Goal: Transaction & Acquisition: Obtain resource

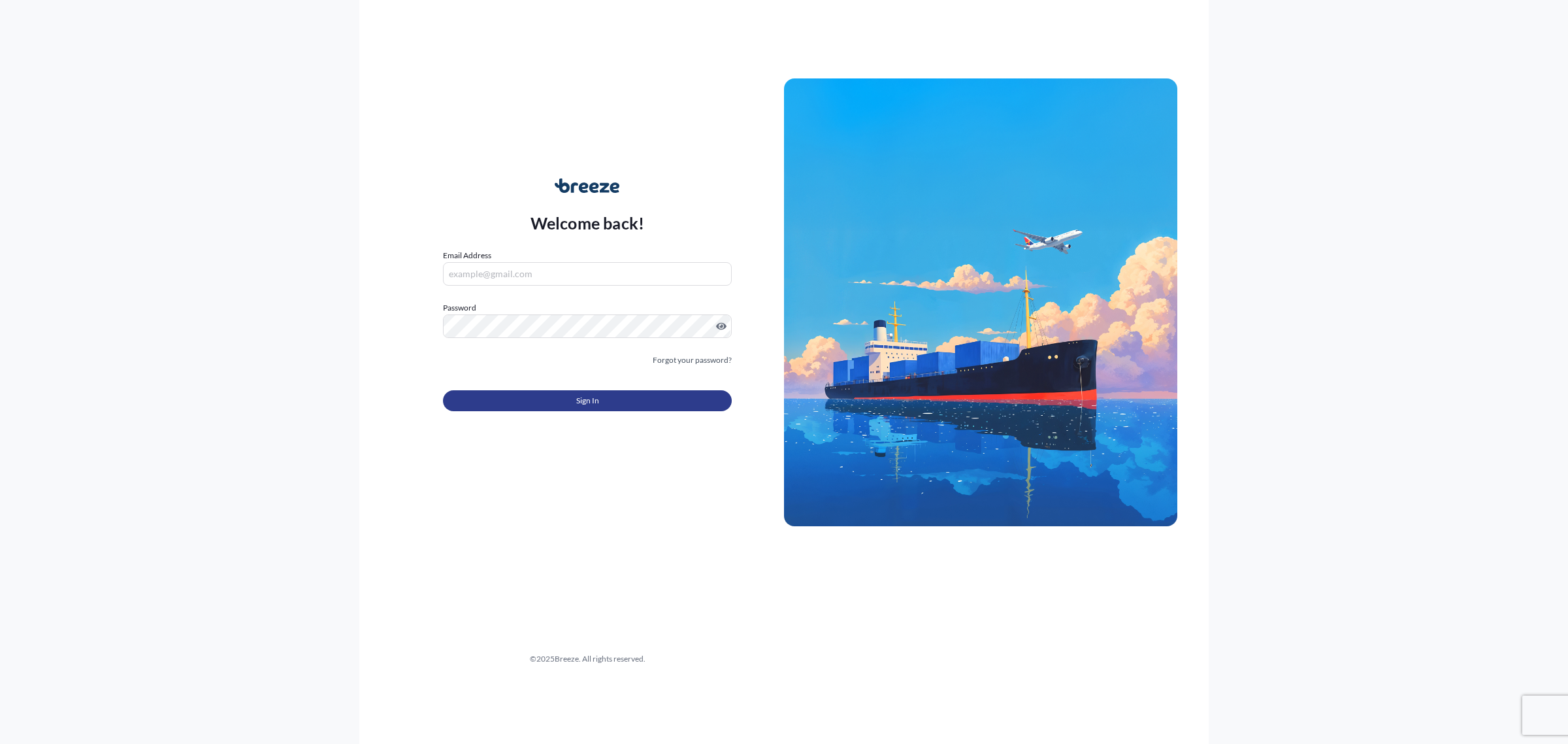
type input "[EMAIL_ADDRESS][DOMAIN_NAME]"
click at [612, 408] on button "Sign In" at bounding box center [587, 400] width 289 height 21
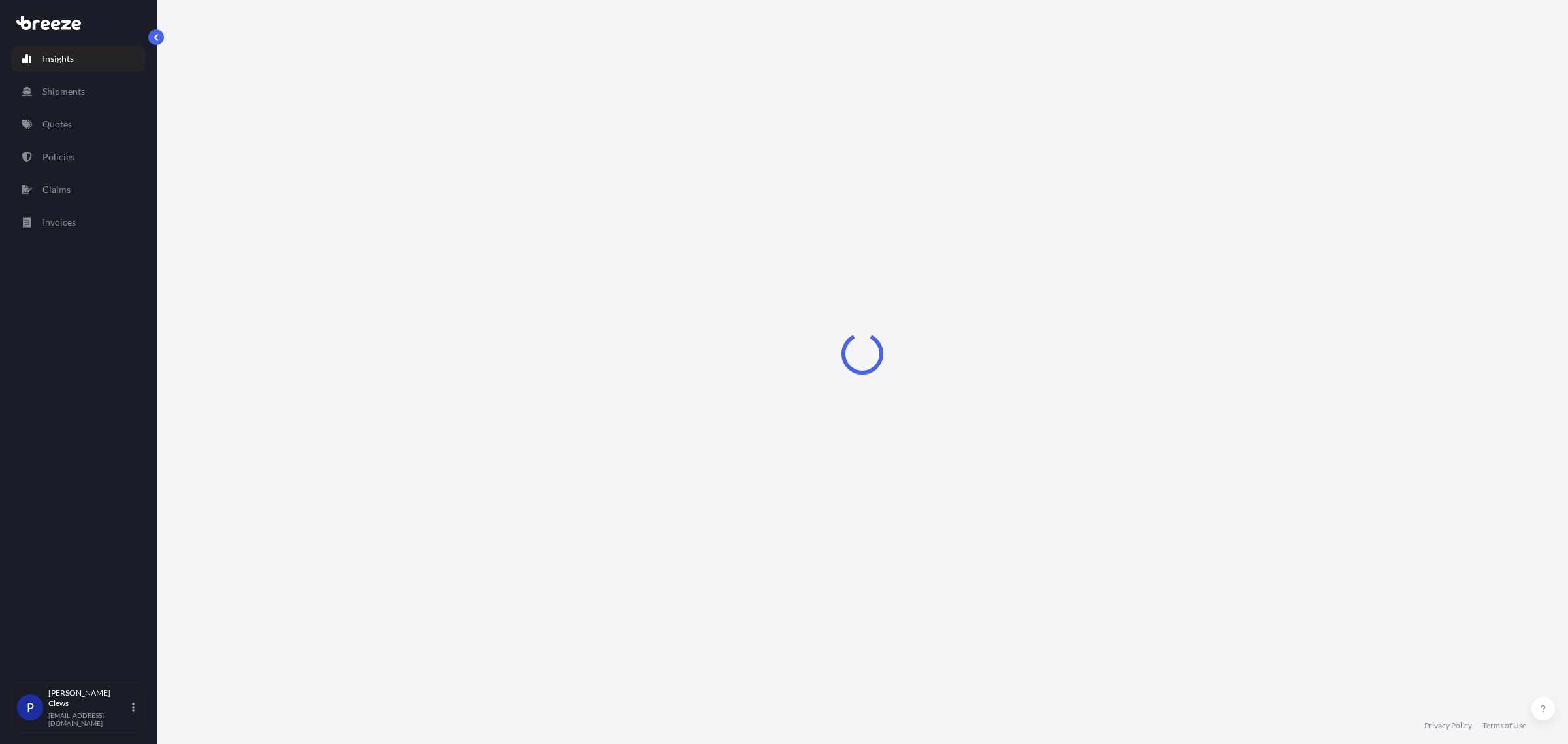
select select "2025"
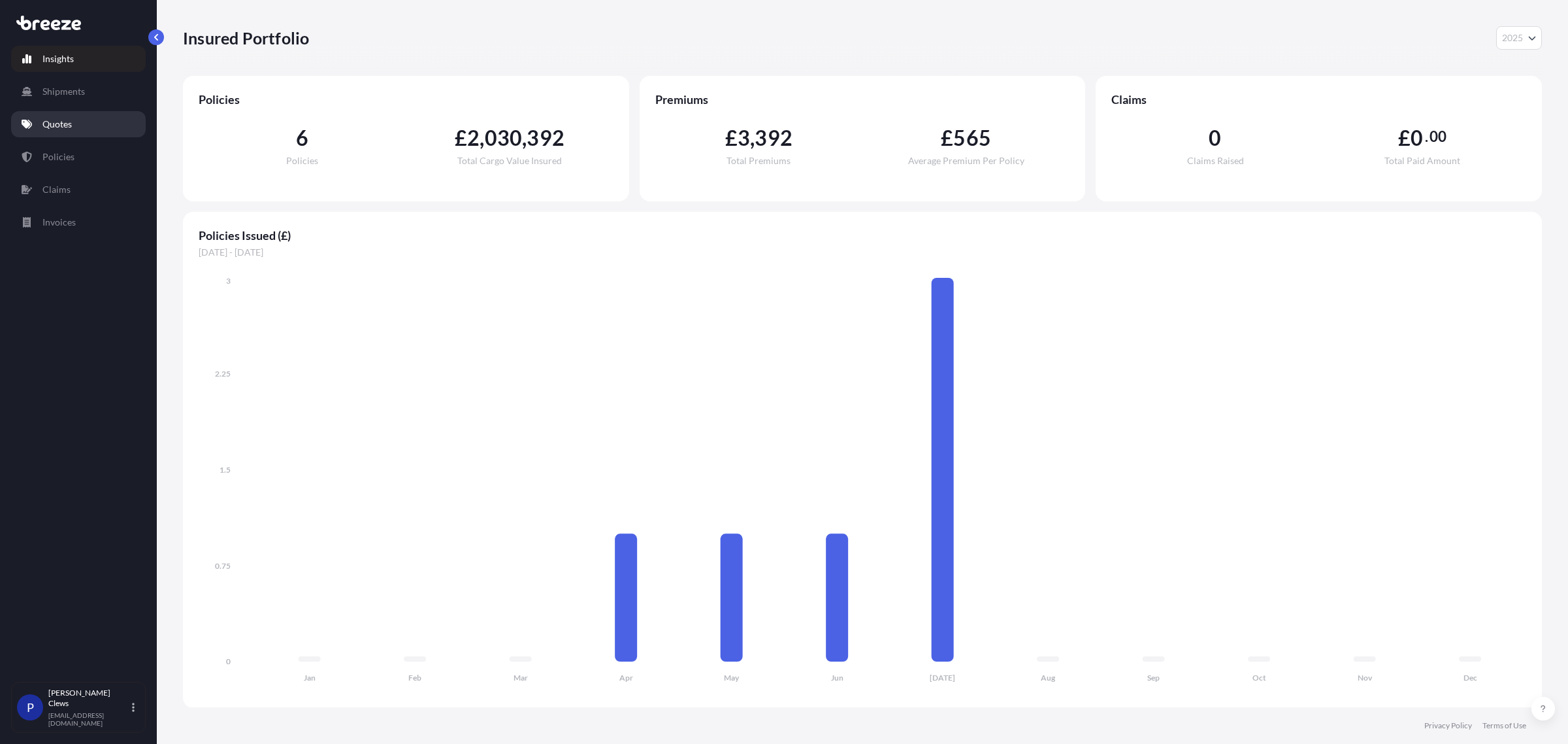
click at [82, 118] on link "Quotes" at bounding box center [77, 123] width 134 height 26
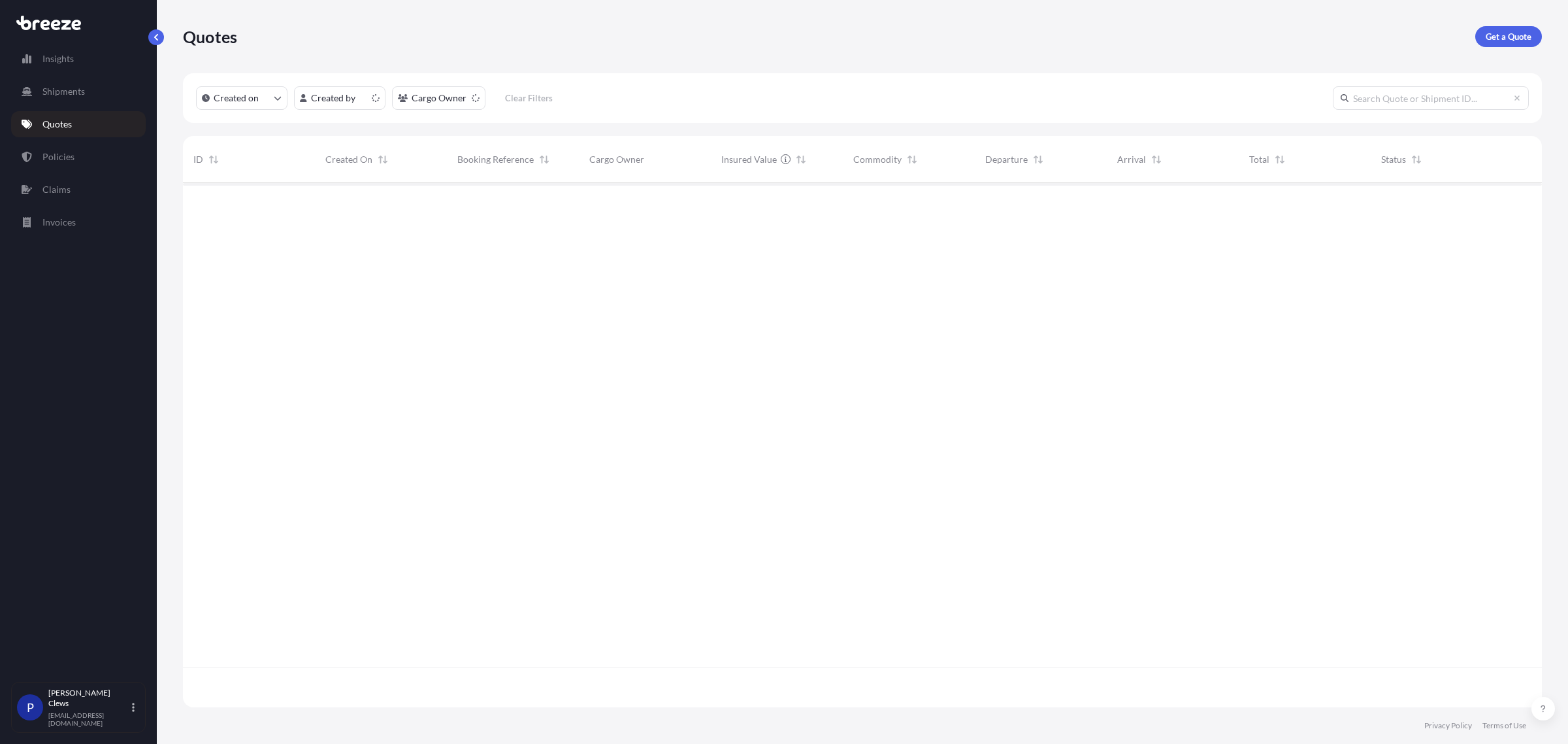
scroll to position [520, 1346]
click at [1509, 32] on p "Get a Quote" at bounding box center [1509, 36] width 46 height 14
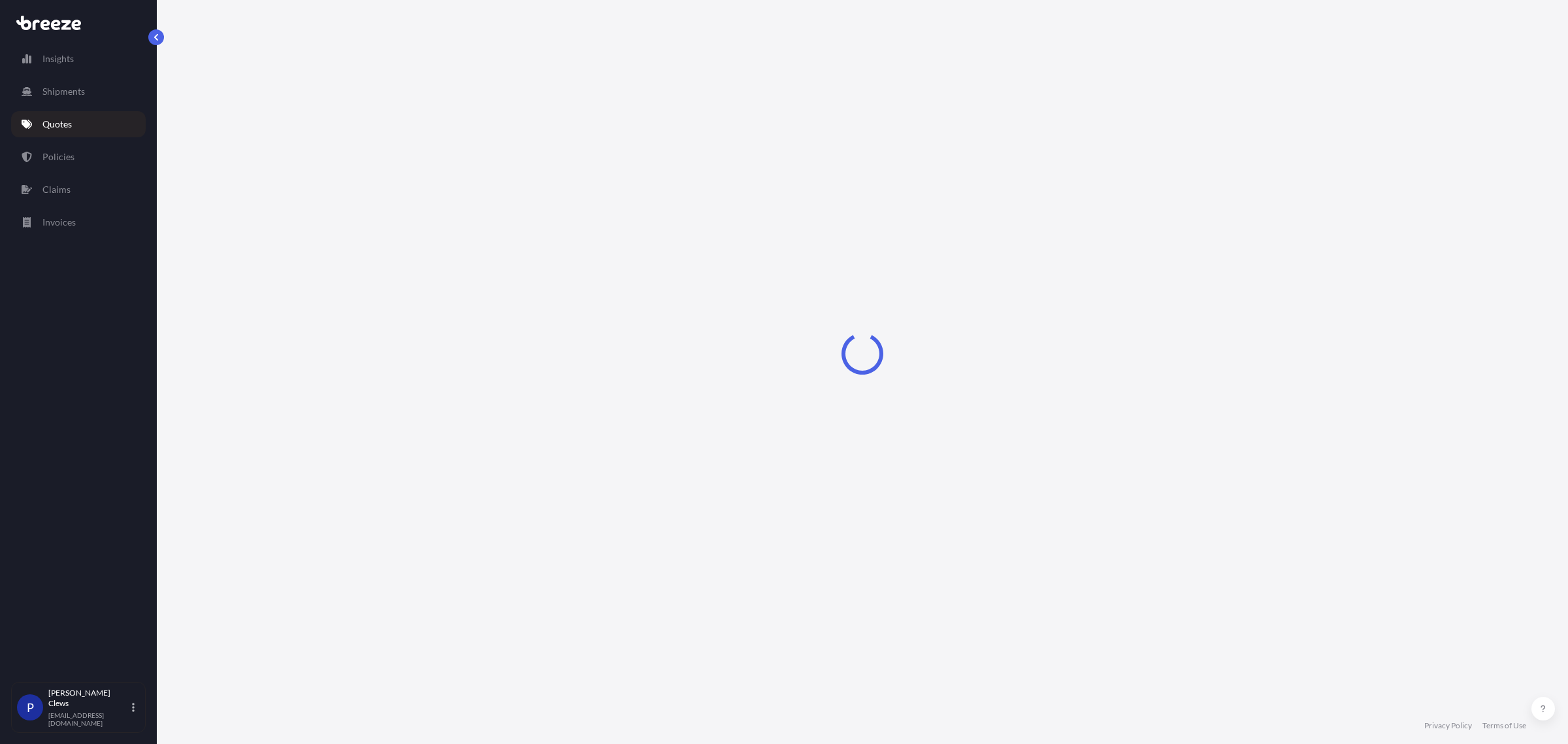
select select "Sea"
select select "1"
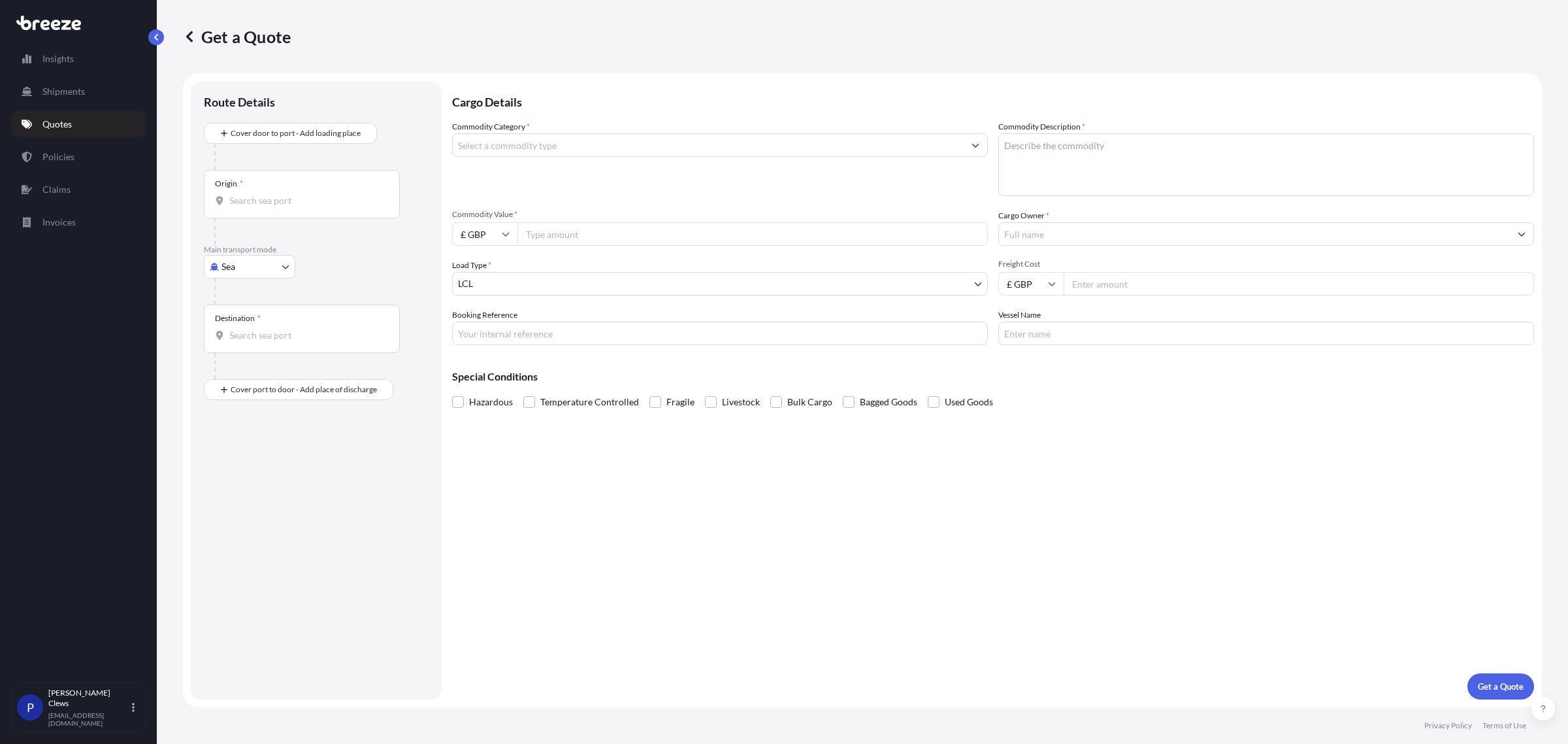
click at [577, 144] on input "Commodity Category *" at bounding box center [708, 145] width 511 height 23
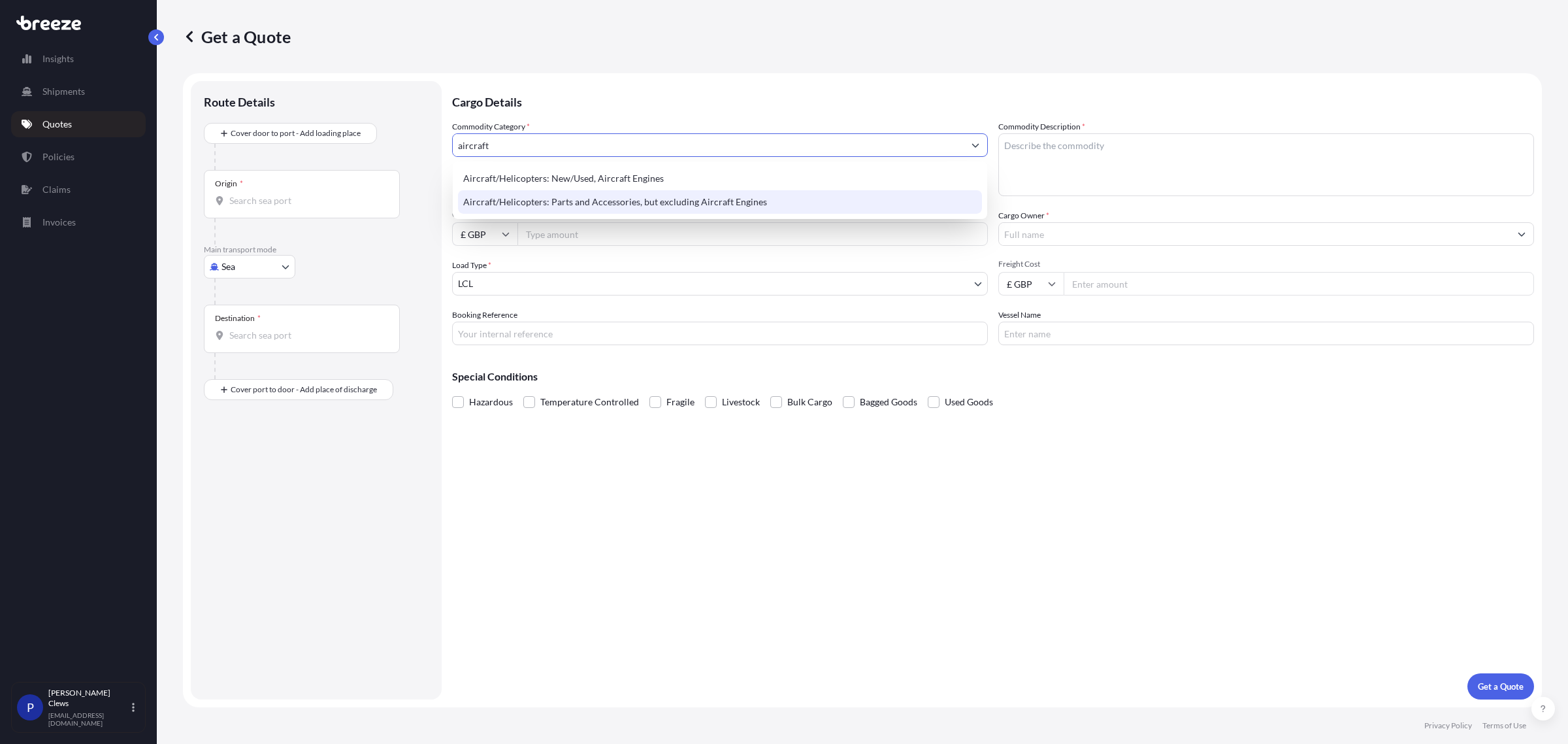
type input "Aircraft/Helicopters: Parts and Accessories, but excluding Aircraft Engines"
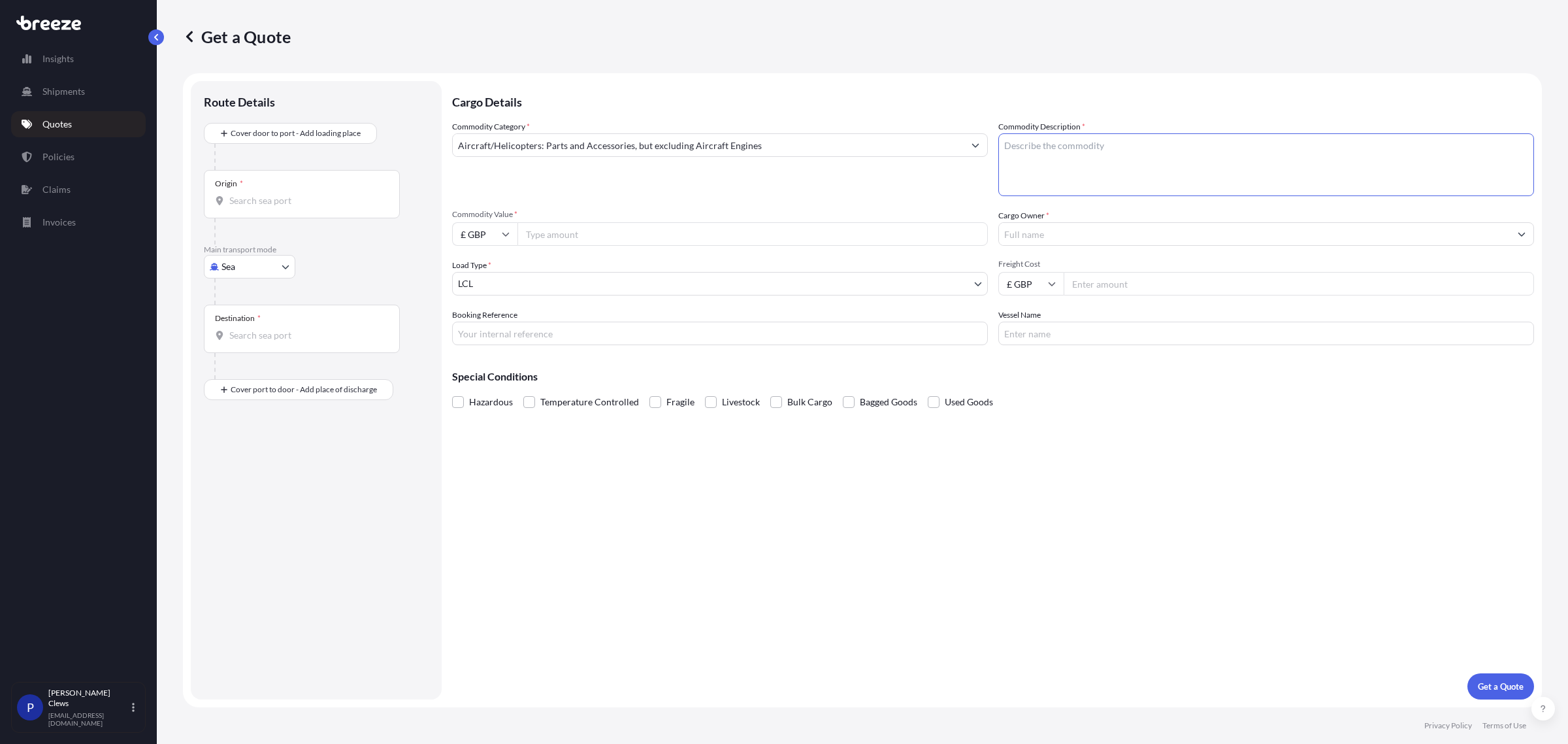
type textarea "p"
type textarea "apu parts"
click at [692, 236] on input "Commodity Value *" at bounding box center [753, 234] width 470 height 23
click at [515, 232] on input "£ GBP" at bounding box center [485, 234] width 66 height 23
click at [487, 232] on input "£ GBP" at bounding box center [485, 234] width 66 height 23
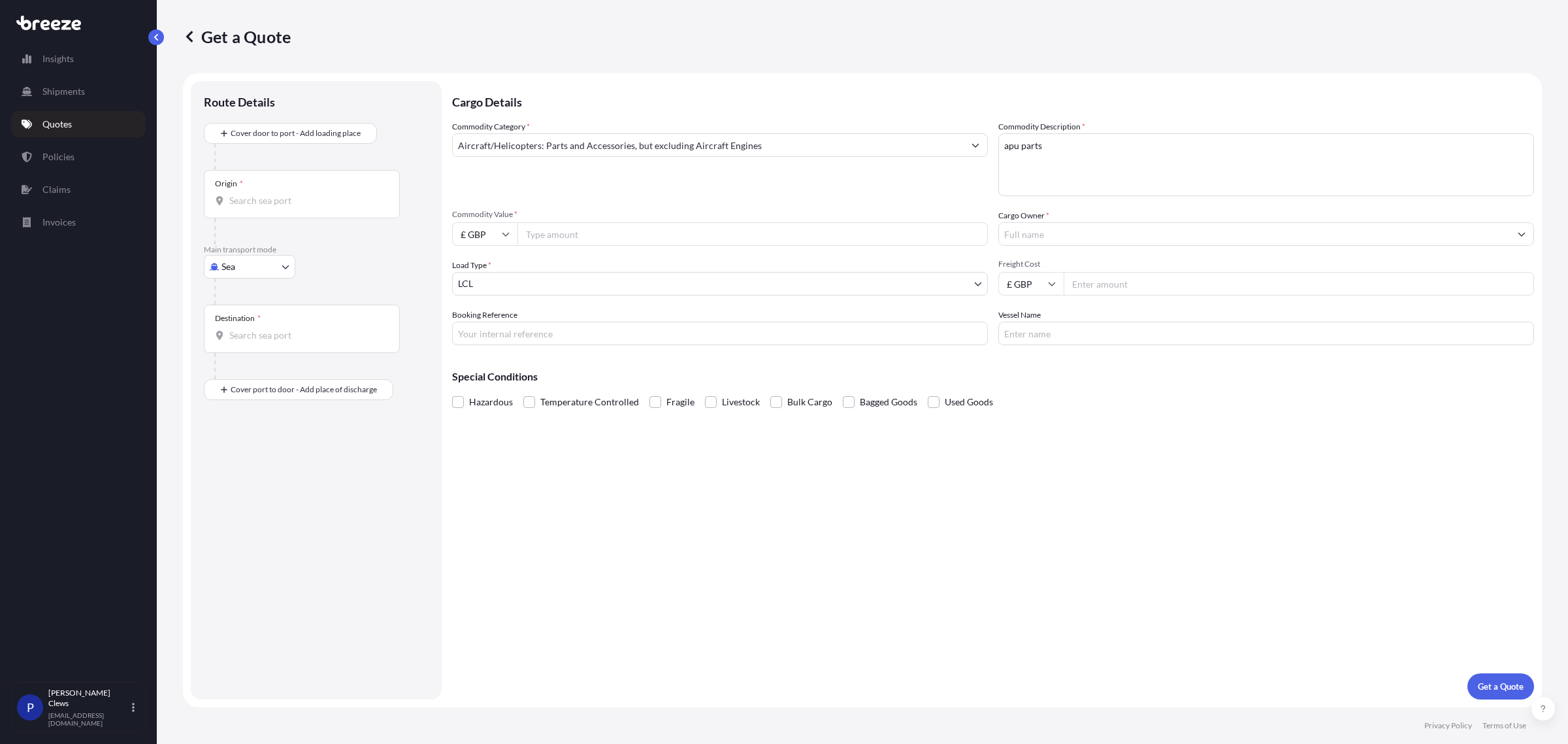
click at [494, 232] on input "£ GBP" at bounding box center [485, 234] width 66 height 23
click at [475, 318] on div "$ USD" at bounding box center [485, 325] width 55 height 25
type input "$ USD"
click at [564, 230] on input "Commodity Value *" at bounding box center [753, 234] width 470 height 23
type input "200000"
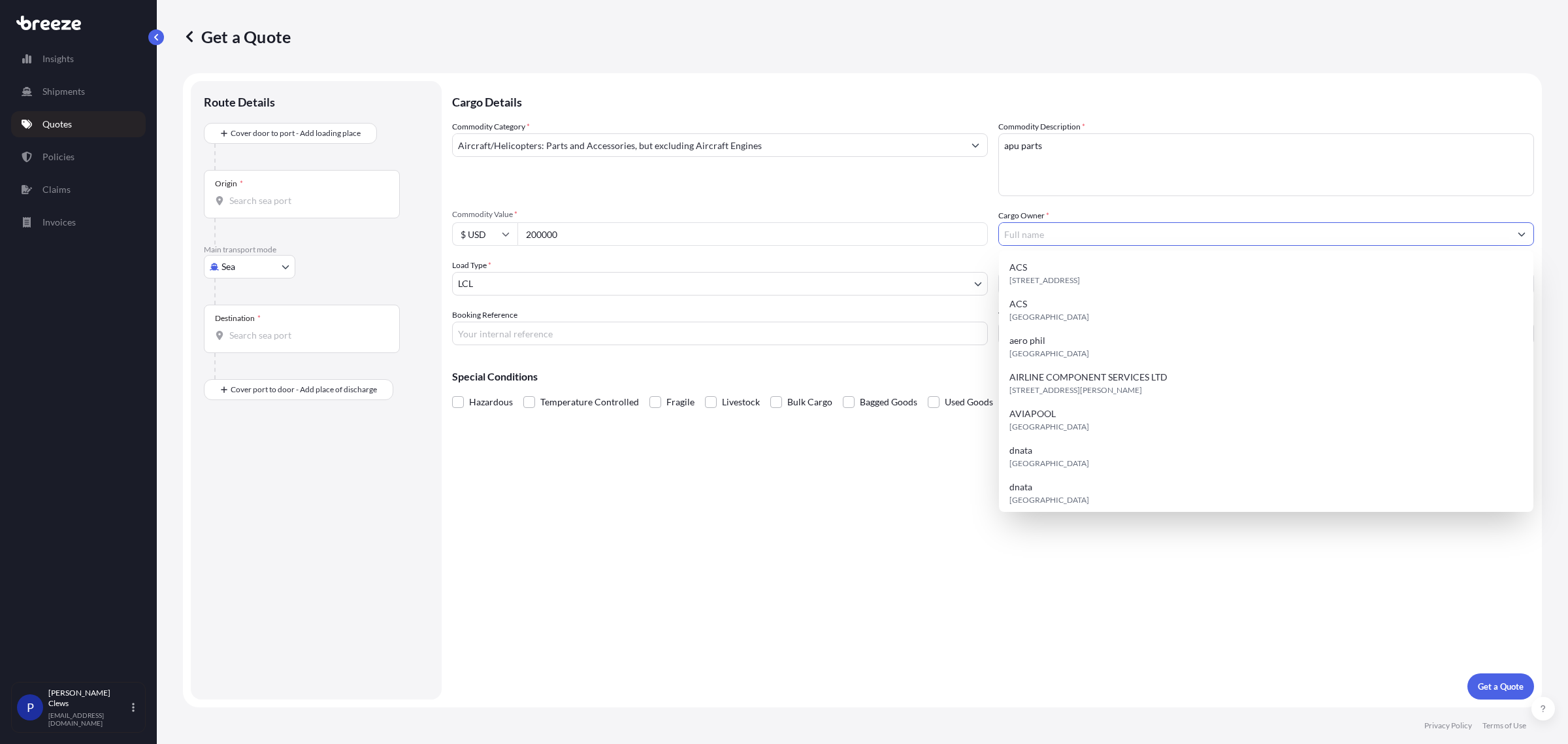
type input "a"
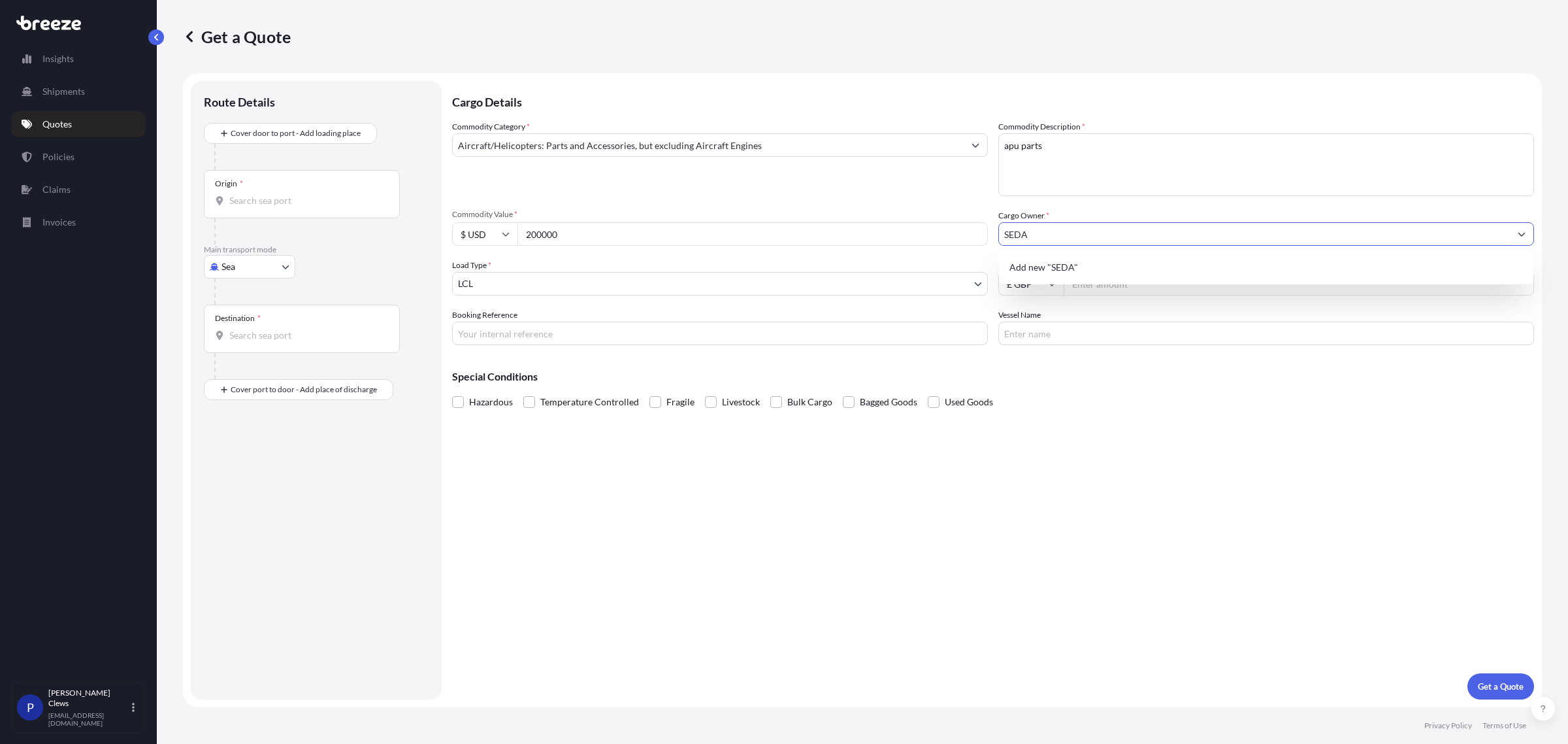
type input "SEDA"
click at [1244, 281] on input "Freight Cost" at bounding box center [1299, 284] width 470 height 23
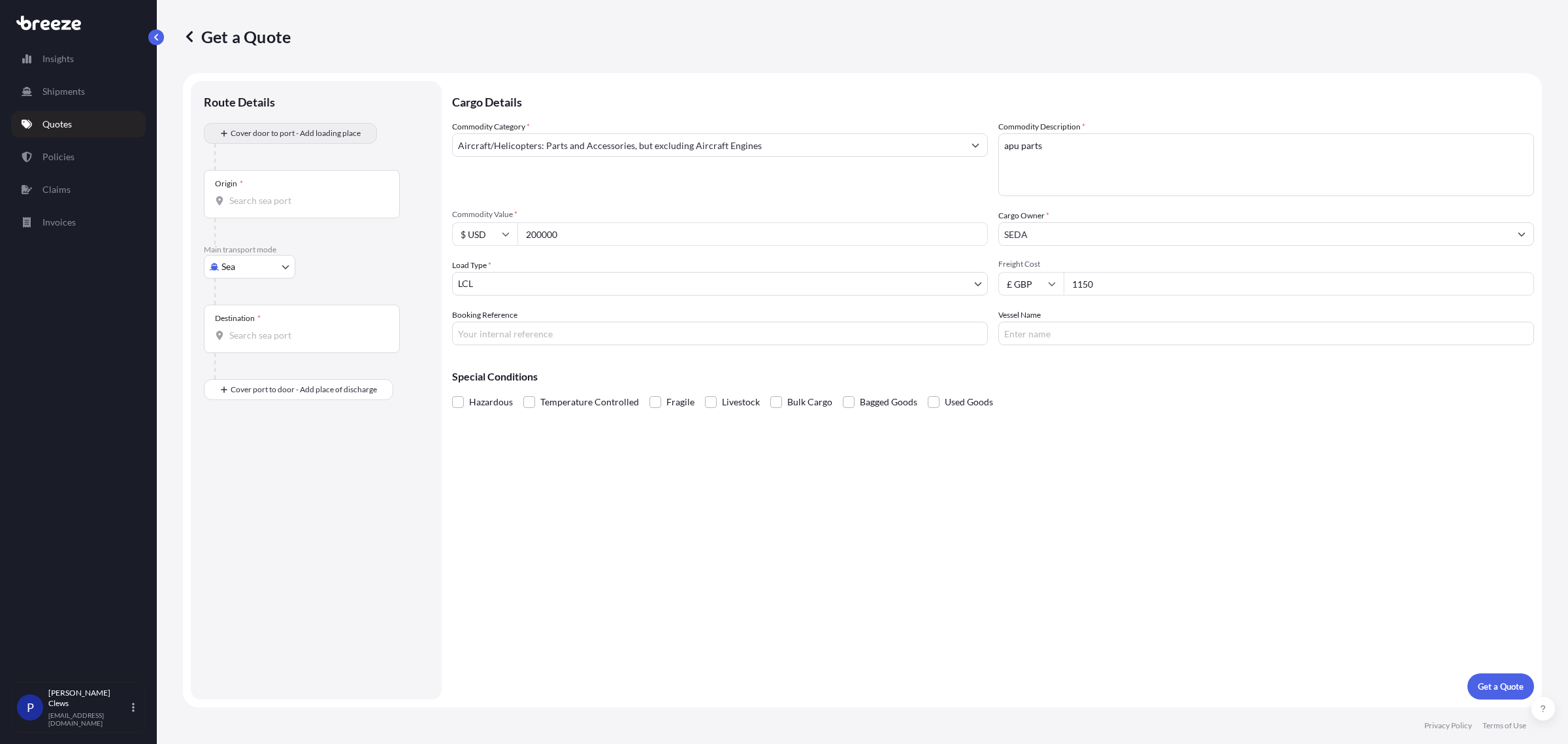
type input "1150"
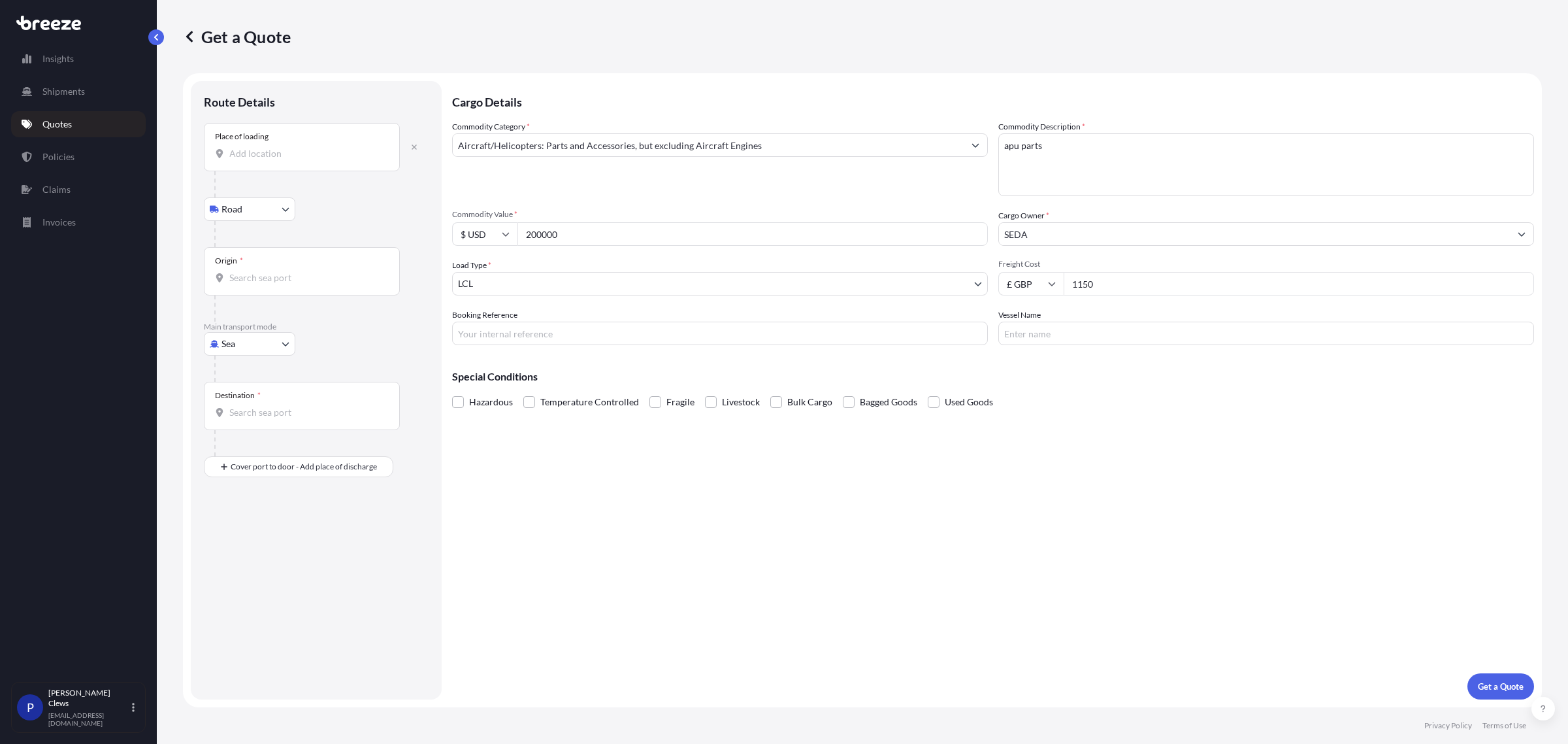
click at [234, 152] on input "Place of loading" at bounding box center [306, 153] width 154 height 14
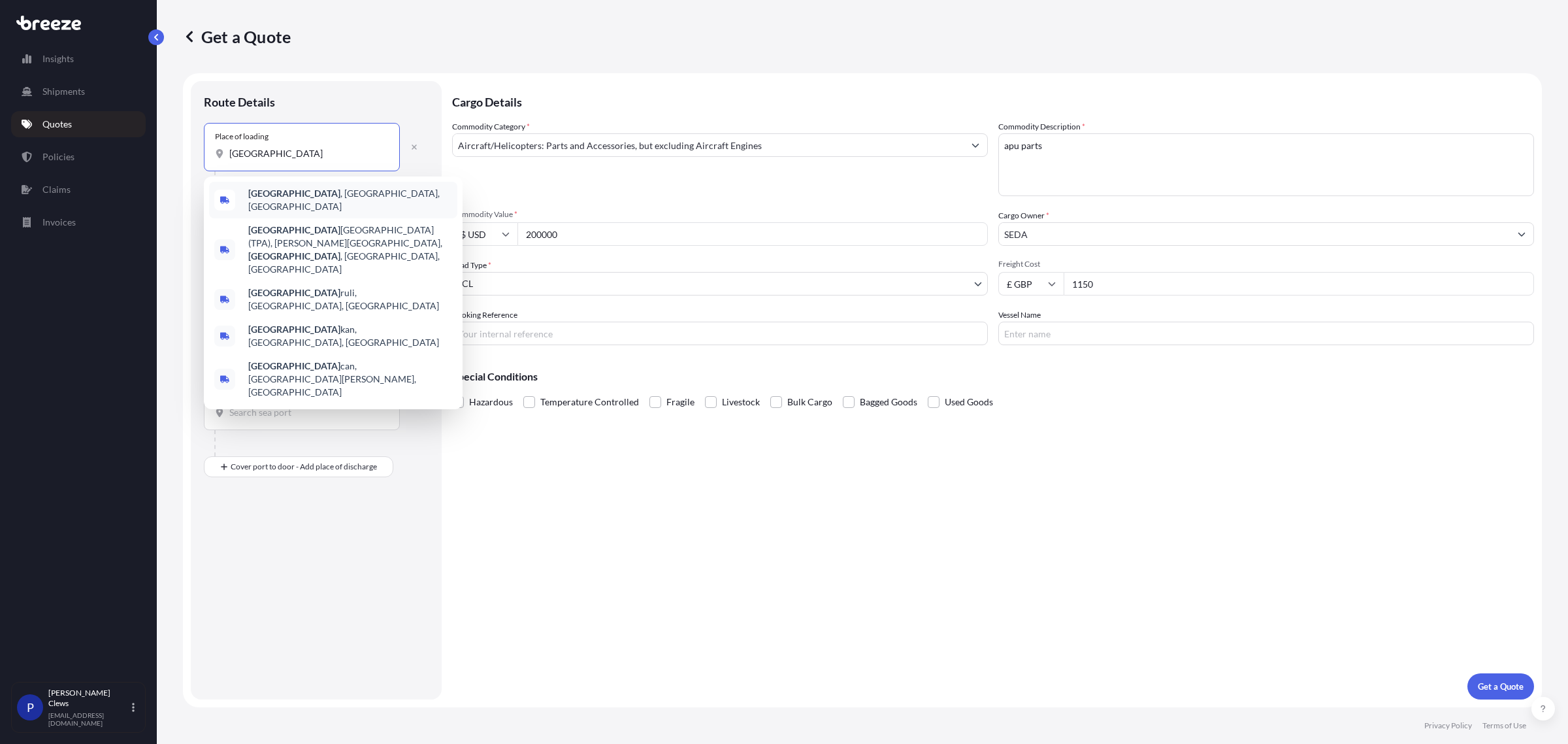
click at [280, 200] on span "[GEOGRAPHIC_DATA] , [GEOGRAPHIC_DATA], [GEOGRAPHIC_DATA]" at bounding box center [350, 200] width 204 height 26
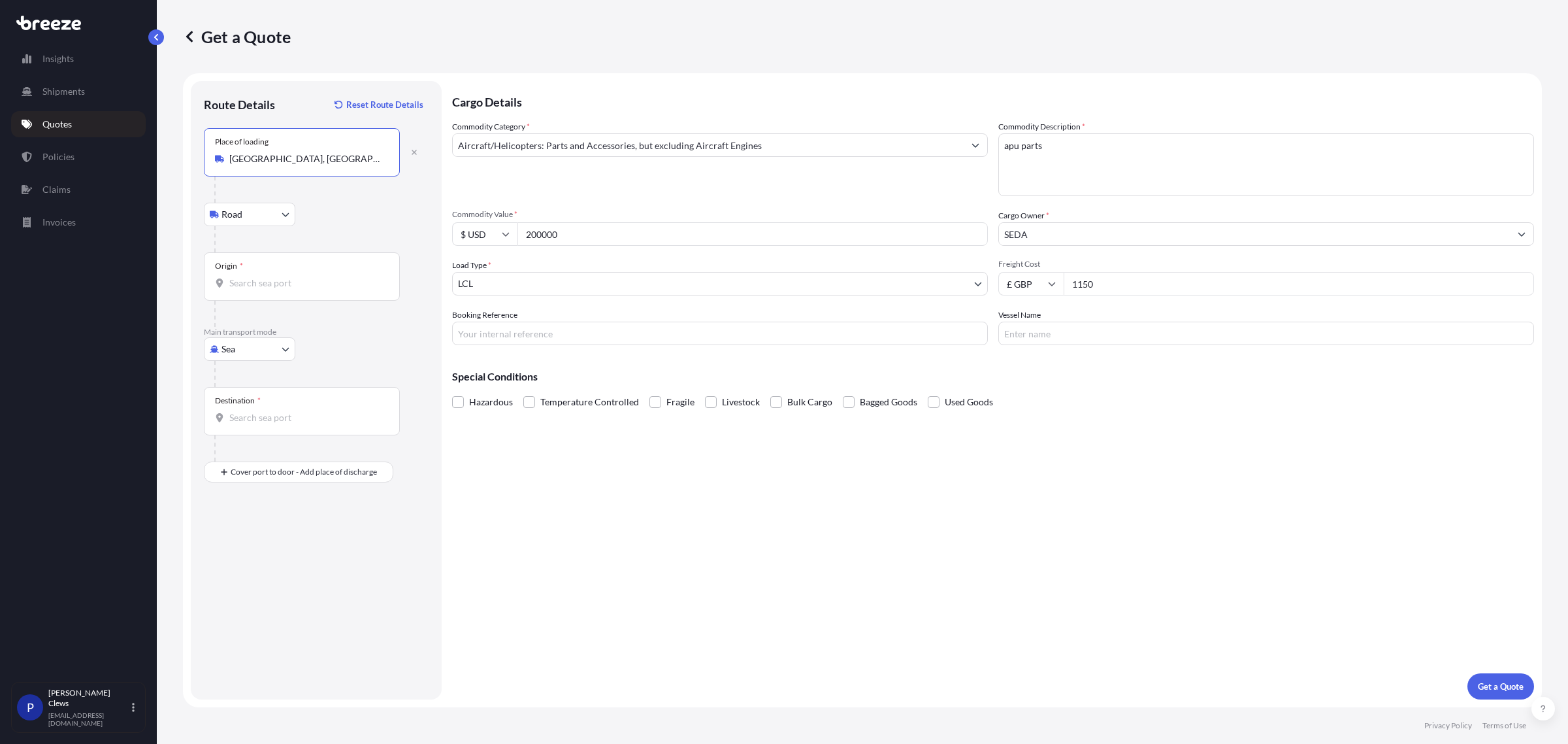
type input "[GEOGRAPHIC_DATA], [GEOGRAPHIC_DATA], [GEOGRAPHIC_DATA]"
click at [250, 285] on input "Origin *" at bounding box center [306, 283] width 154 height 14
type input "USMIA - [GEOGRAPHIC_DATA], [GEOGRAPHIC_DATA]"
click at [250, 419] on input "Destination *" at bounding box center [306, 417] width 154 height 14
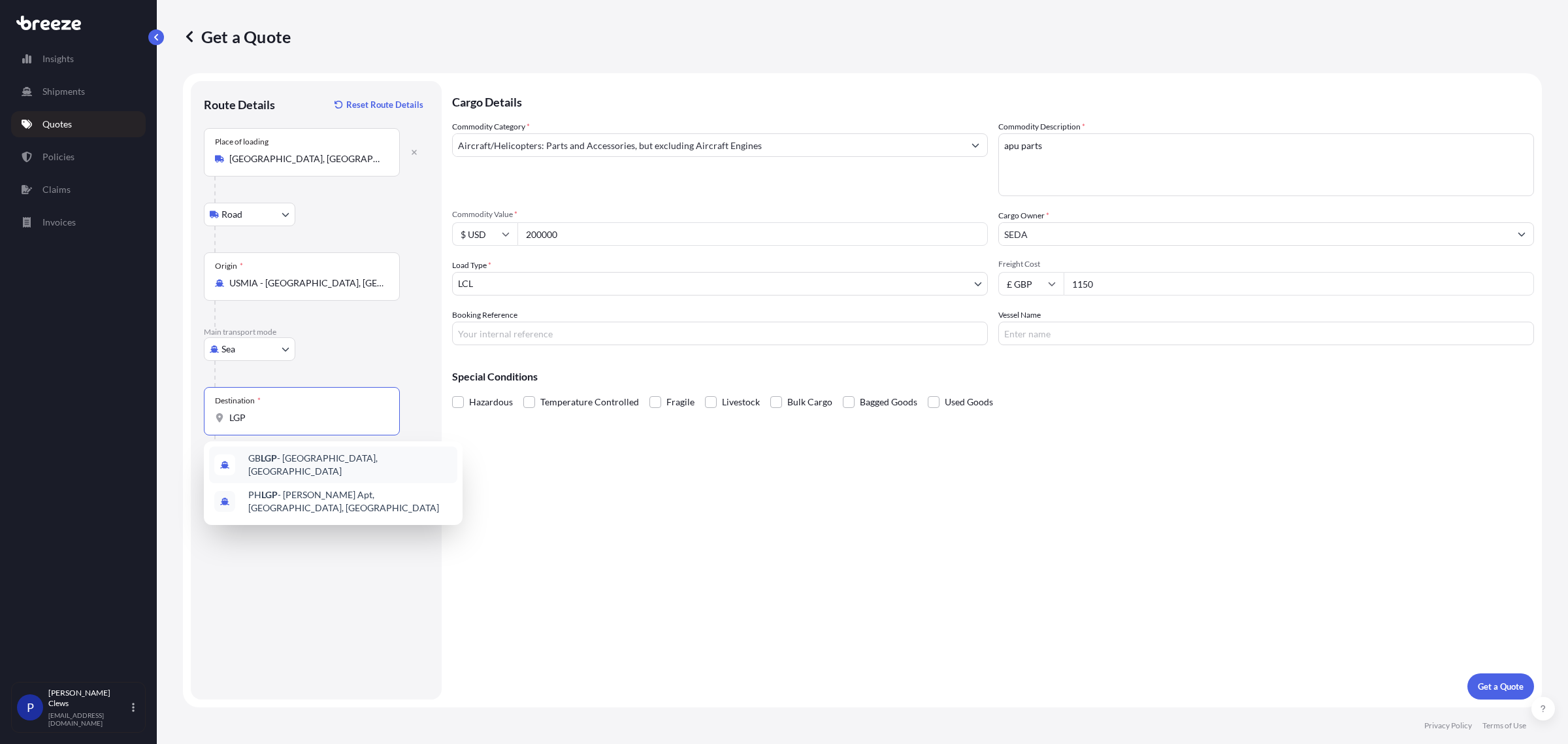
click at [302, 463] on span "GB LGP - [GEOGRAPHIC_DATA], [GEOGRAPHIC_DATA]" at bounding box center [350, 464] width 204 height 26
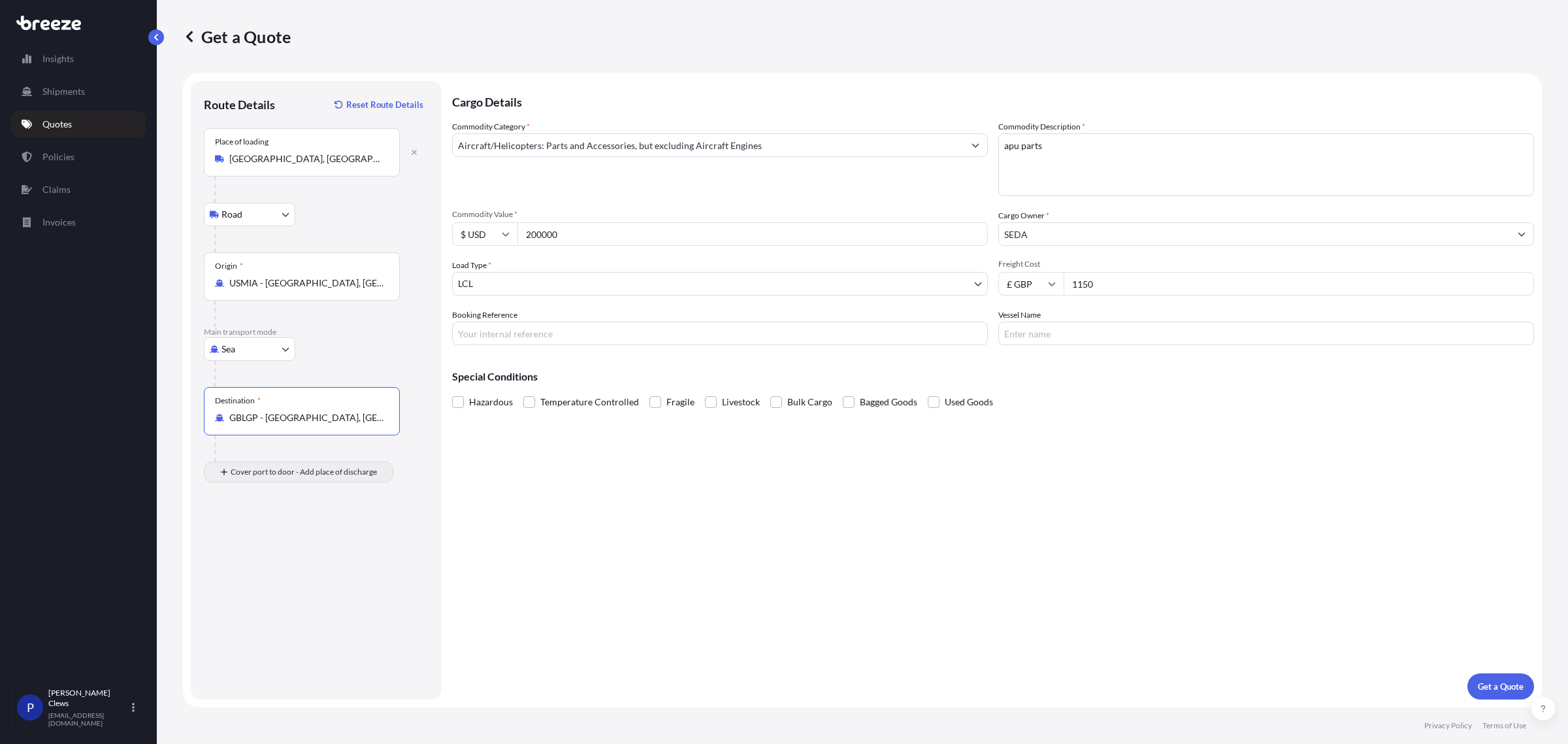
type input "GBLGP - [GEOGRAPHIC_DATA], [GEOGRAPHIC_DATA]"
click at [249, 540] on input "Place of Discharge" at bounding box center [306, 541] width 154 height 14
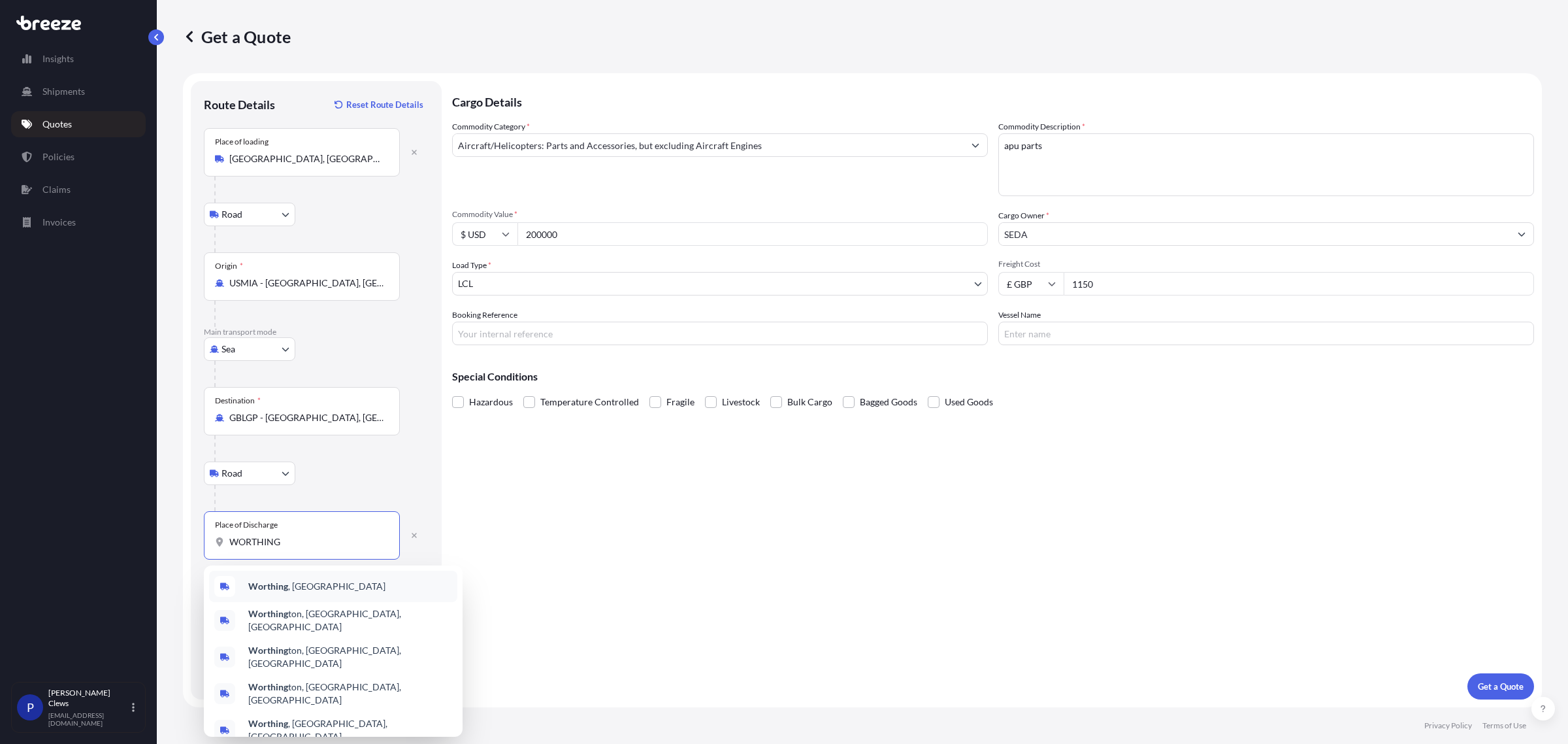
click at [282, 580] on b "Worthing" at bounding box center [268, 585] width 40 height 11
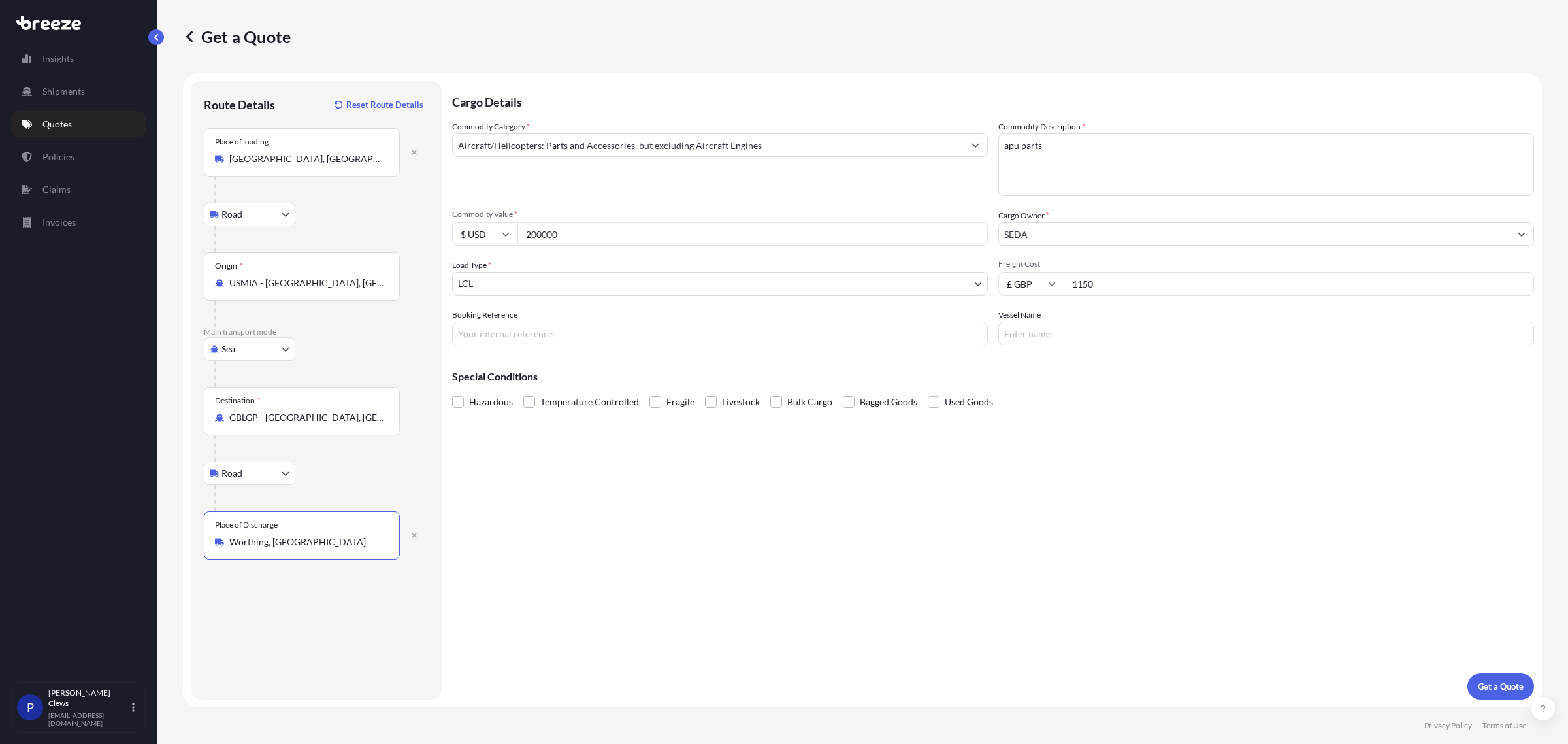
type input "Worthing, [GEOGRAPHIC_DATA]"
click at [1020, 140] on textarea "apu parts" at bounding box center [1266, 165] width 536 height 63
type textarea "apu parts"
click at [1478, 694] on button "Get a Quote" at bounding box center [1501, 685] width 67 height 26
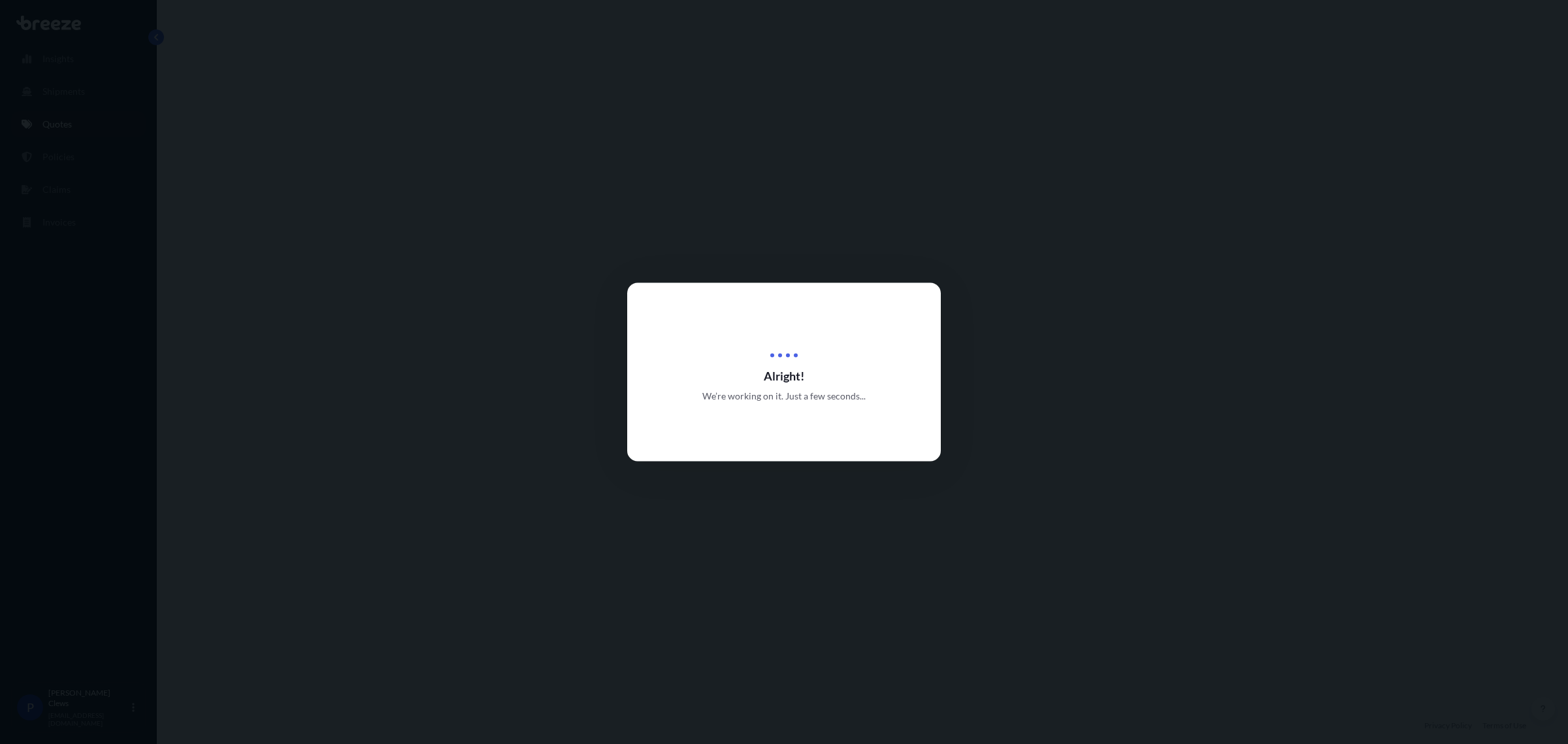
select select "Road"
select select "Sea"
select select "Road"
select select "1"
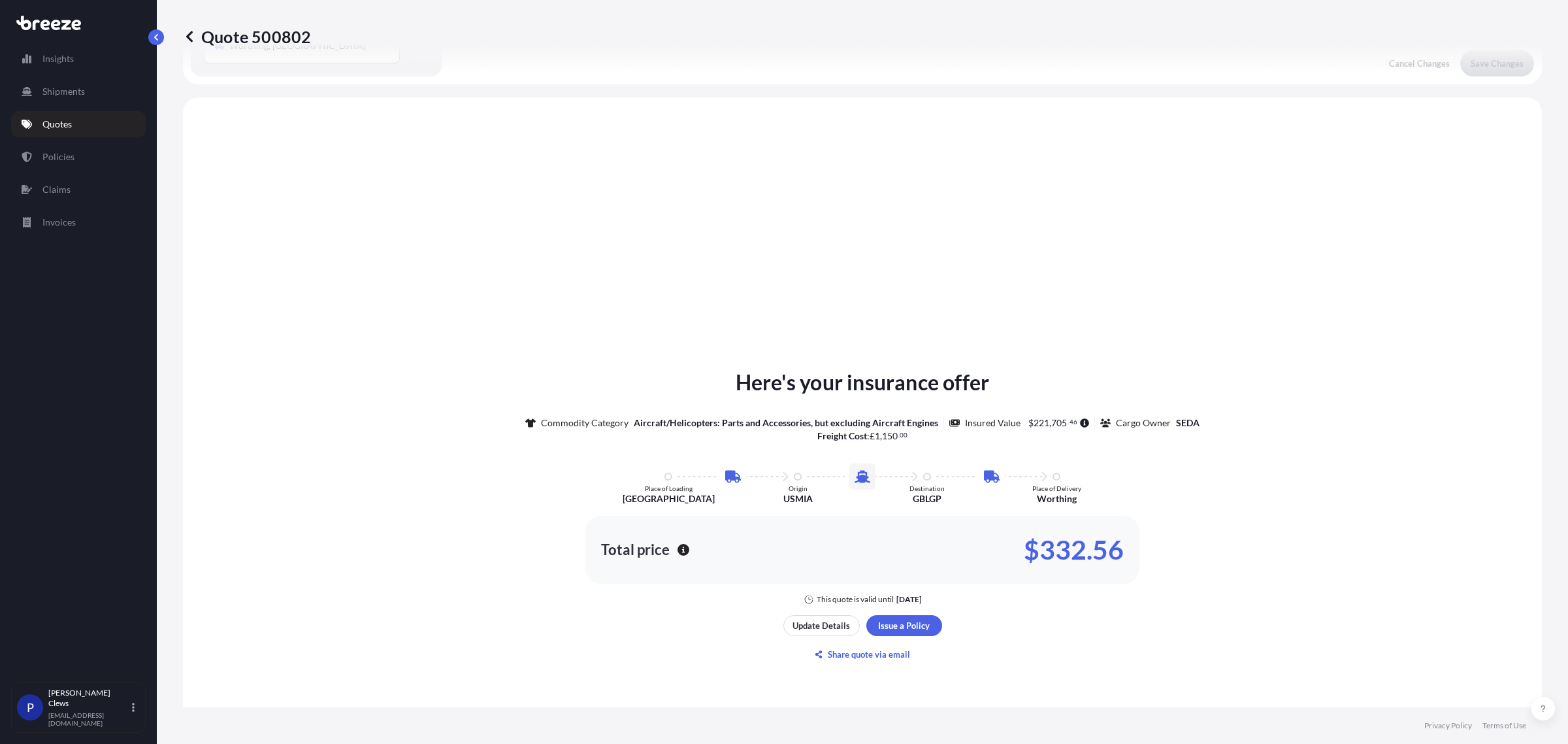
scroll to position [523, 0]
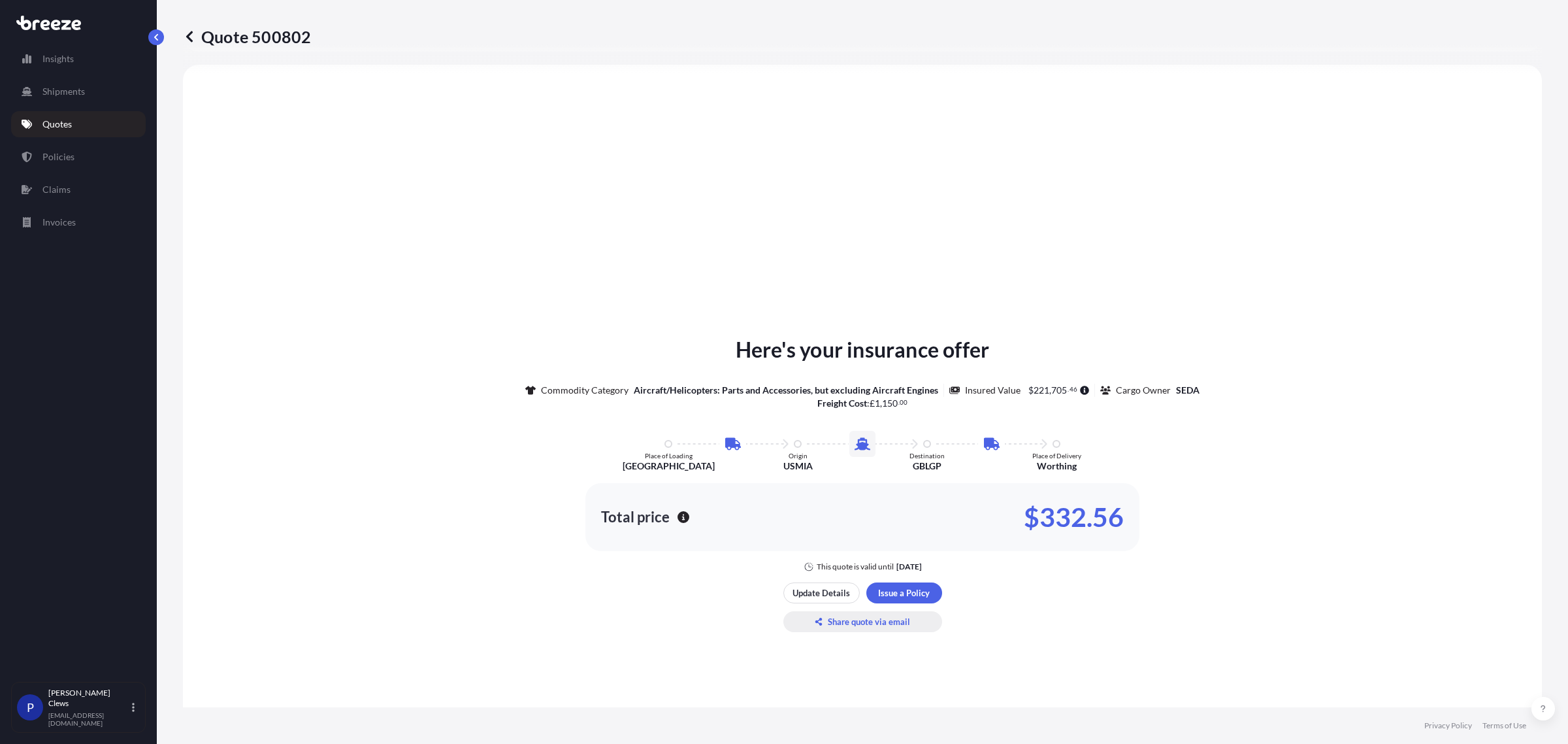
click at [829, 622] on p "Share quote via email" at bounding box center [868, 622] width 82 height 14
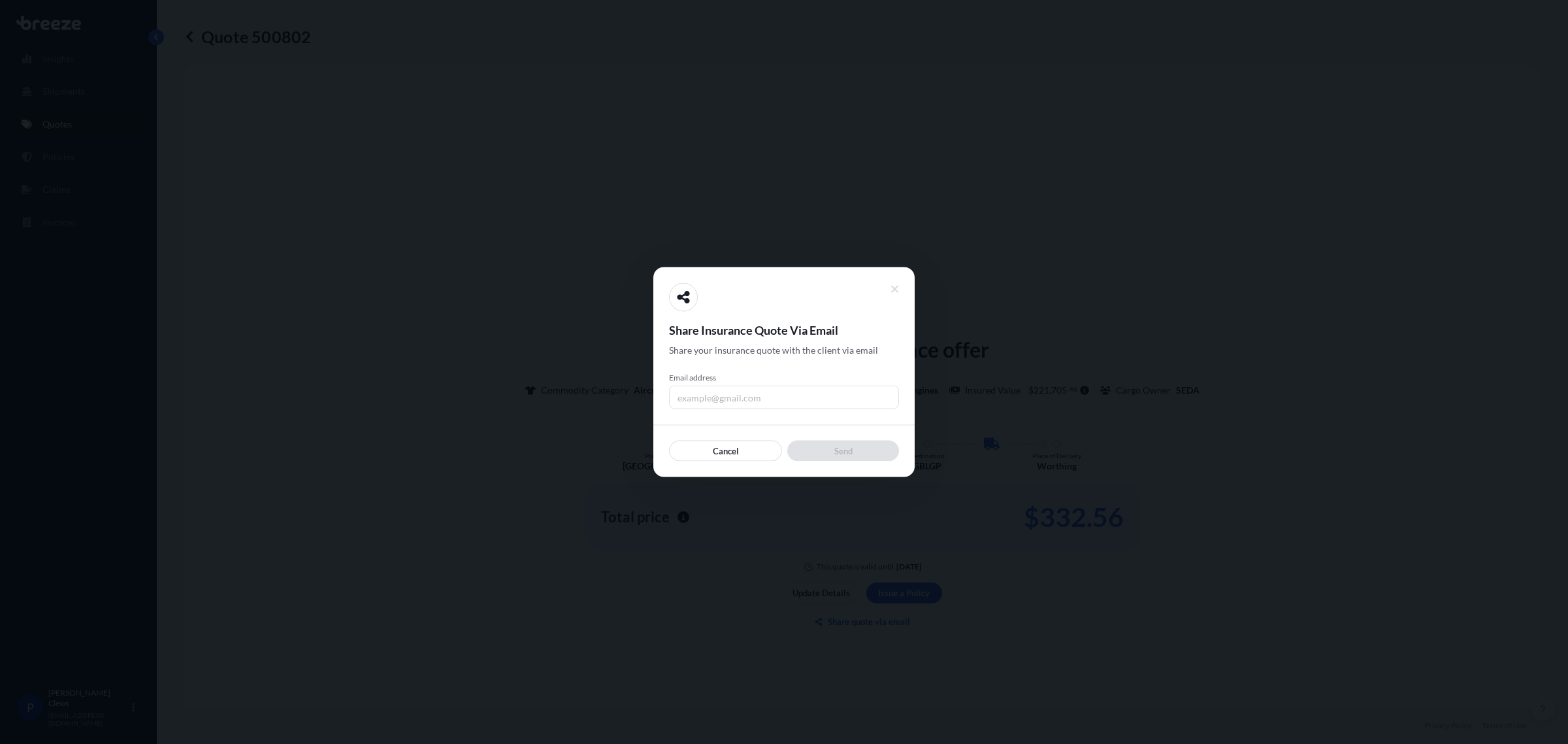
click at [776, 408] on input "Email address" at bounding box center [784, 397] width 230 height 23
type input "[EMAIL_ADDRESS][DOMAIN_NAME]"
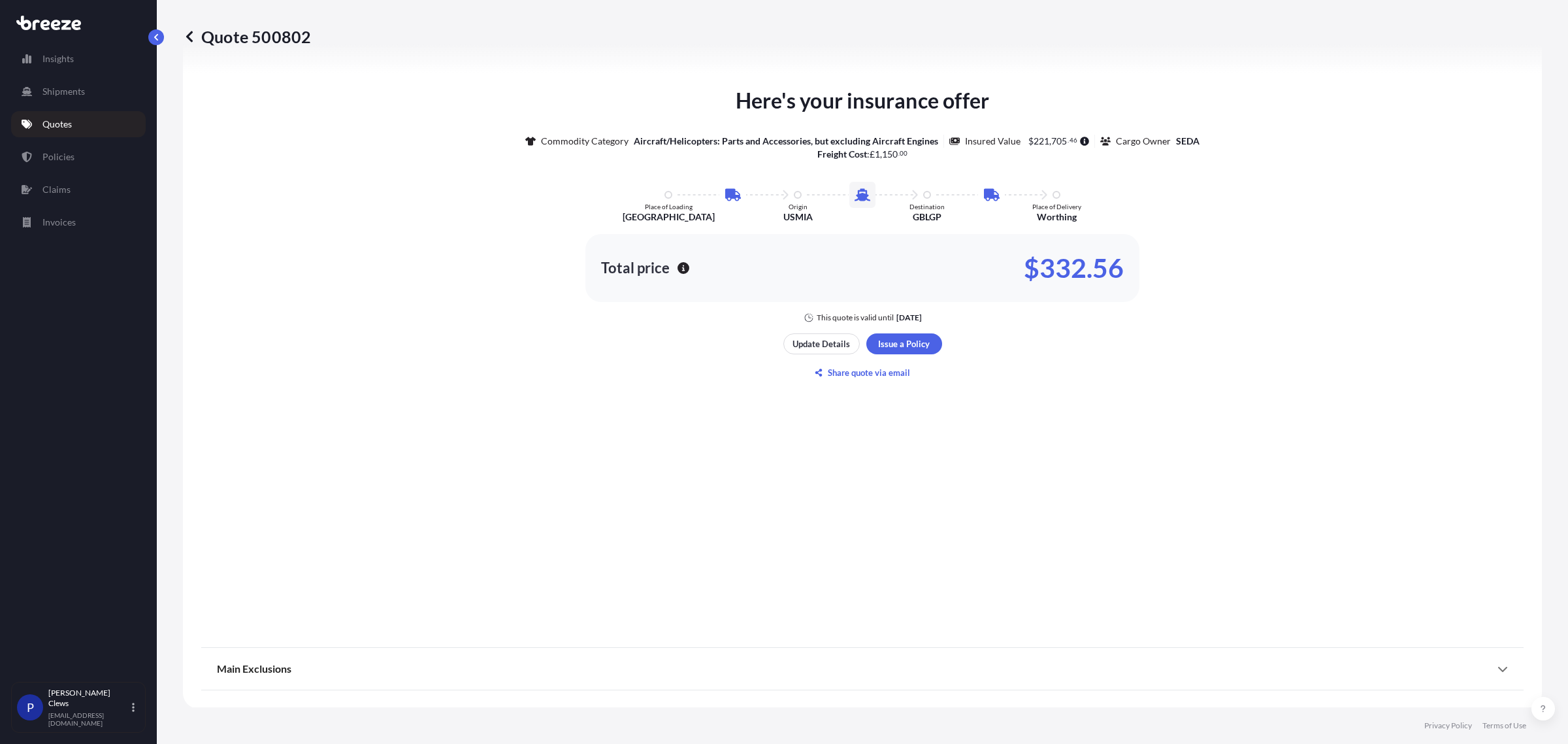
scroll to position [776, 0]
click at [396, 662] on div "Main Exclusions" at bounding box center [863, 667] width 1292 height 32
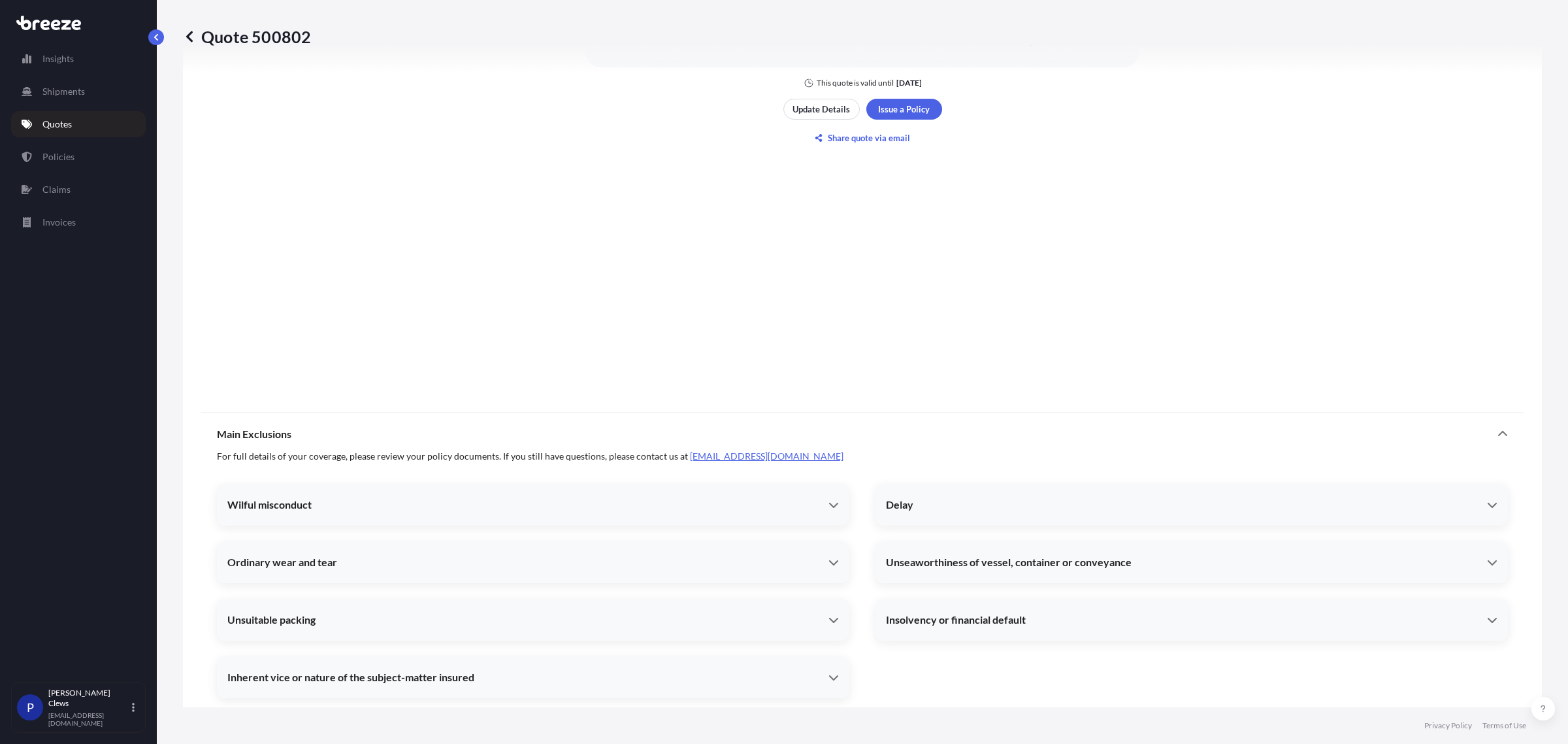
scroll to position [1039, 0]
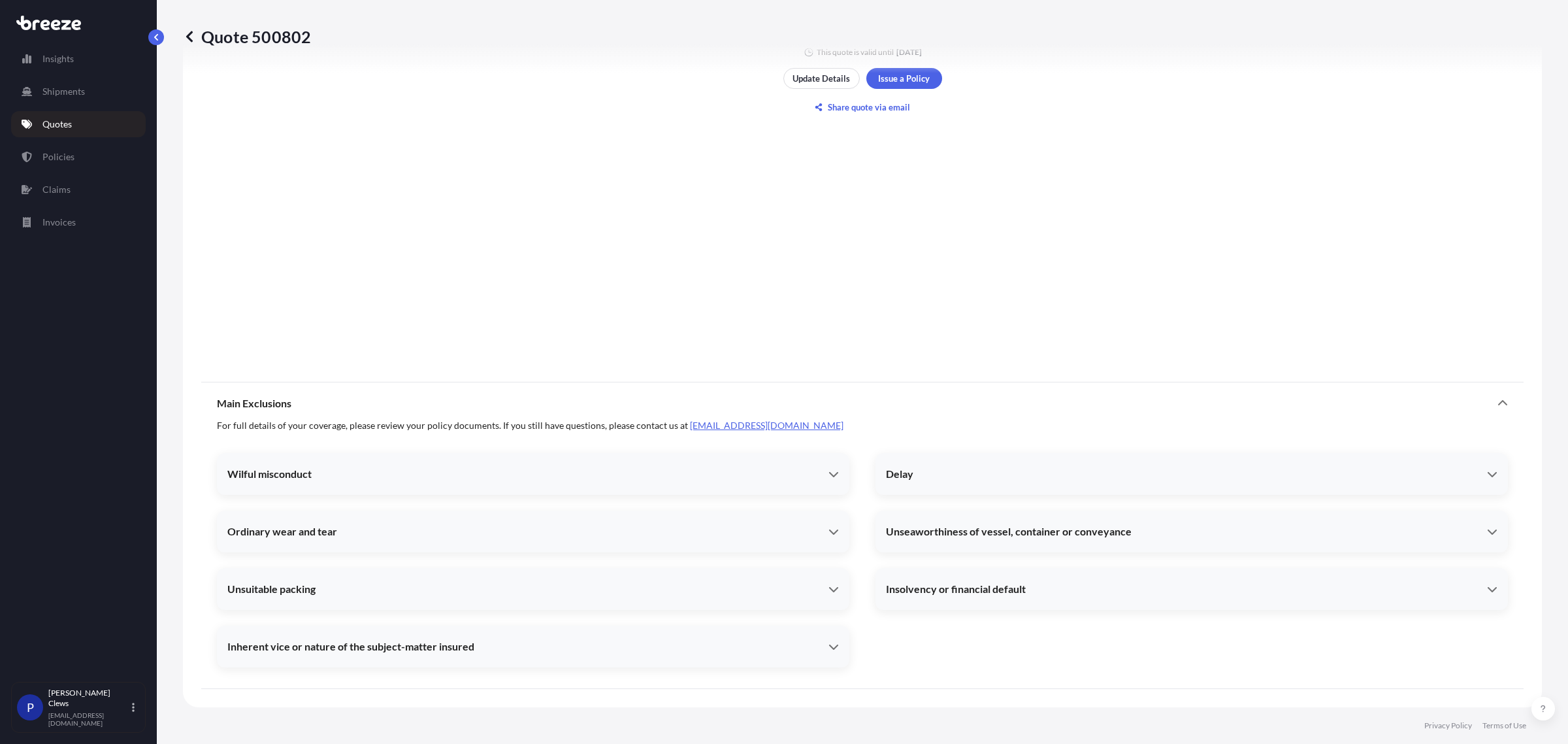
click at [332, 466] on div "Wilful misconduct" at bounding box center [533, 474] width 632 height 32
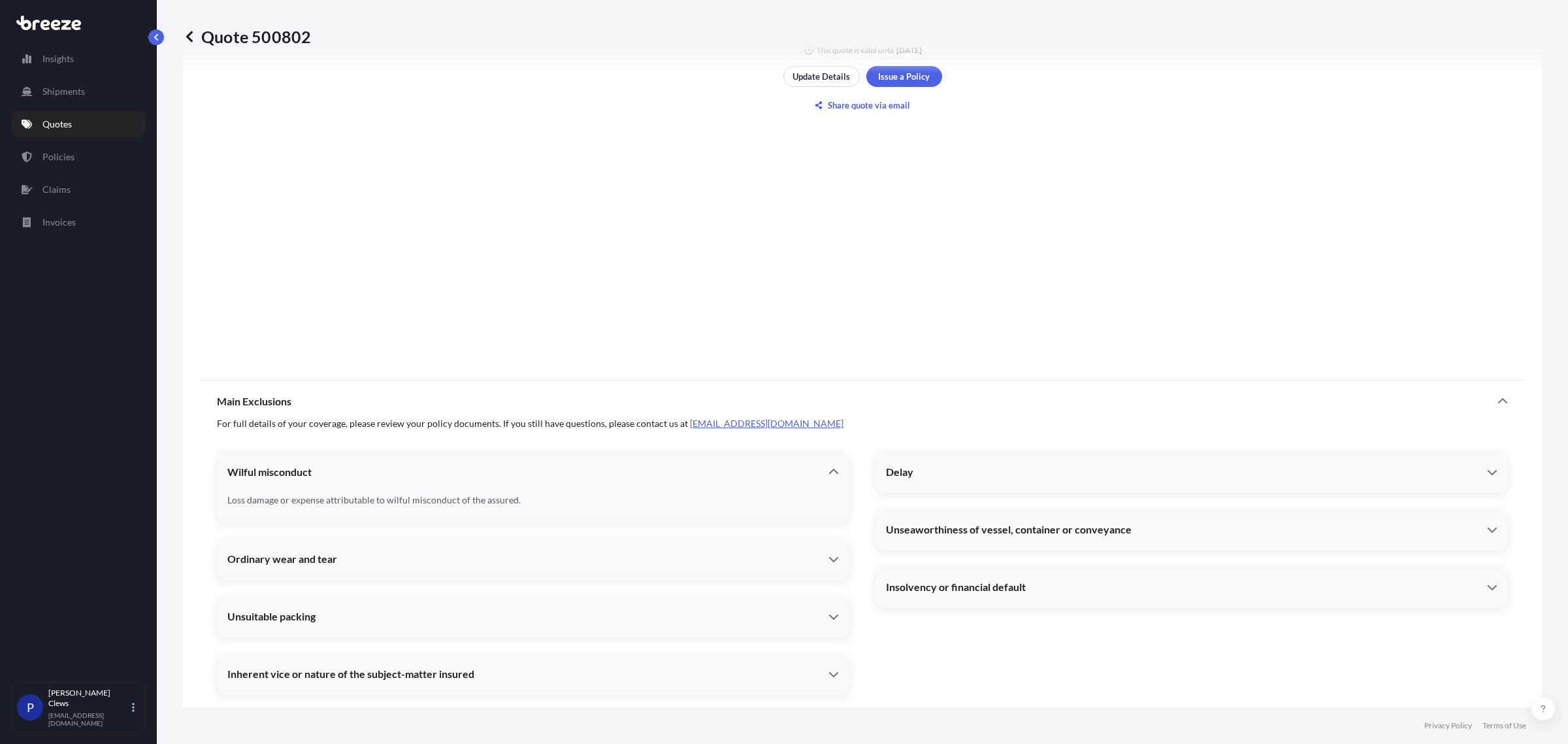
click at [343, 560] on div "Ordinary wear and tear" at bounding box center [528, 558] width 602 height 14
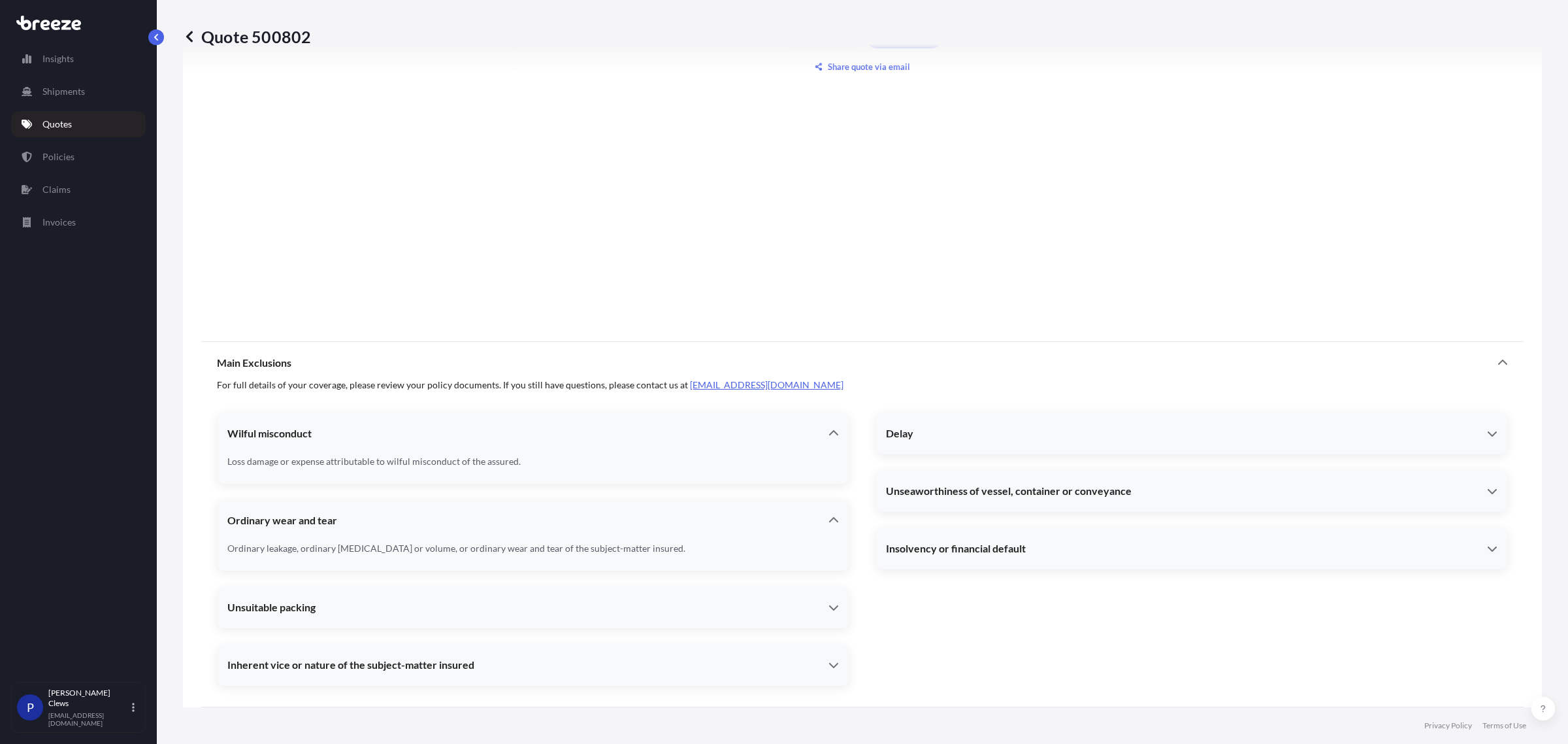
scroll to position [1099, 0]
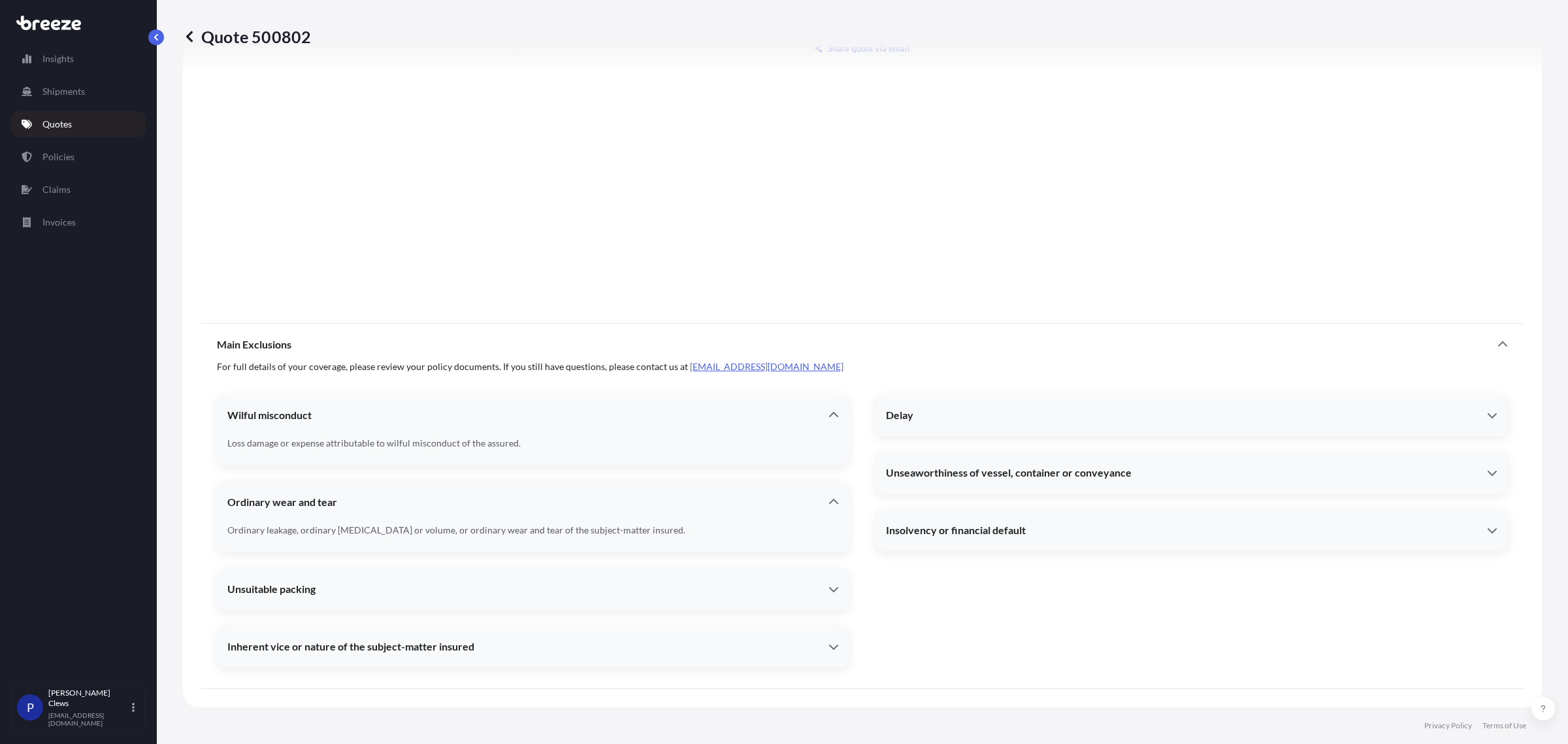
click at [1061, 420] on div "Delay" at bounding box center [1187, 414] width 602 height 14
